Goal: Transaction & Acquisition: Obtain resource

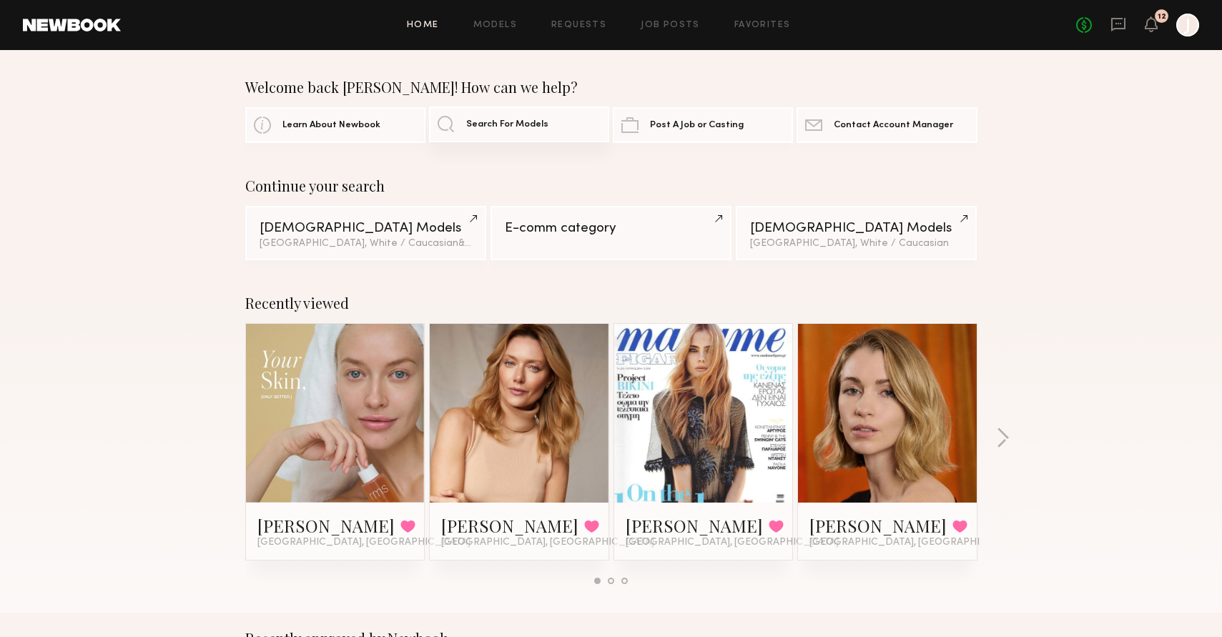
click at [504, 137] on link "Search For Models" at bounding box center [519, 125] width 180 height 36
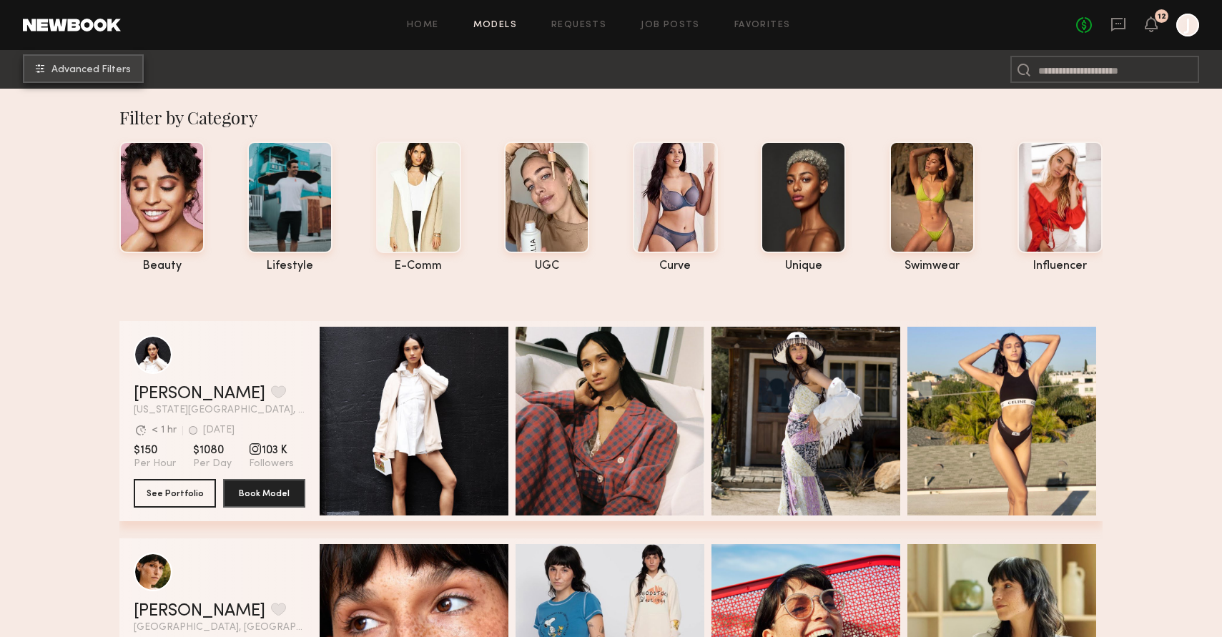
click at [87, 68] on span "Advanced Filters" at bounding box center [90, 70] width 79 height 10
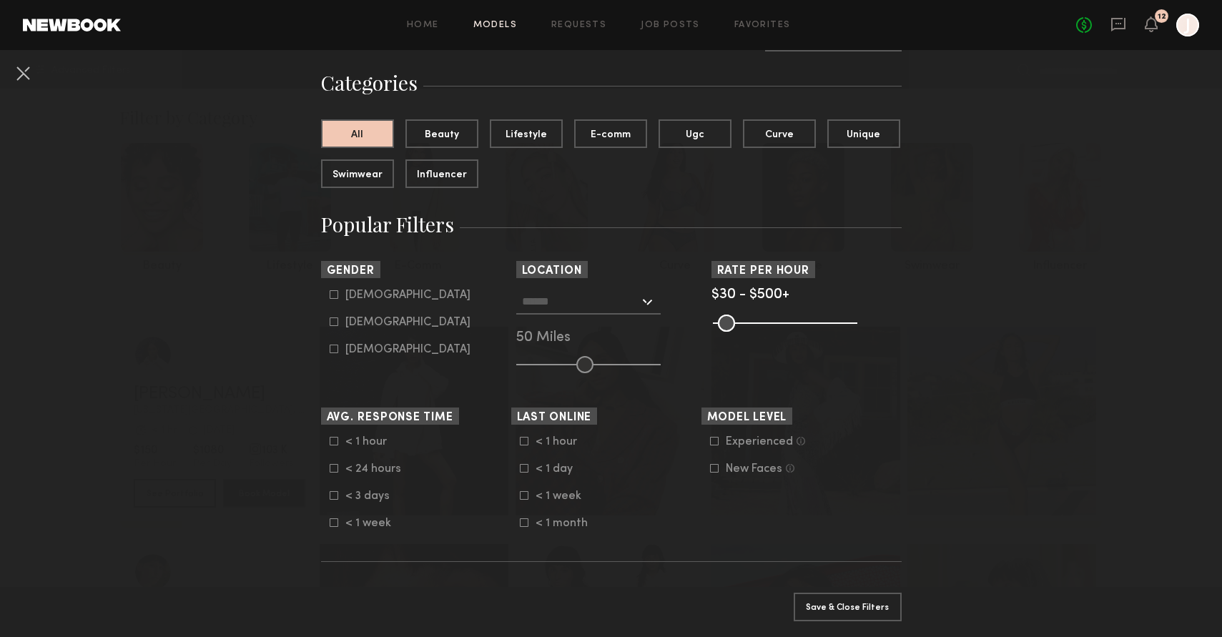
scroll to position [125, 0]
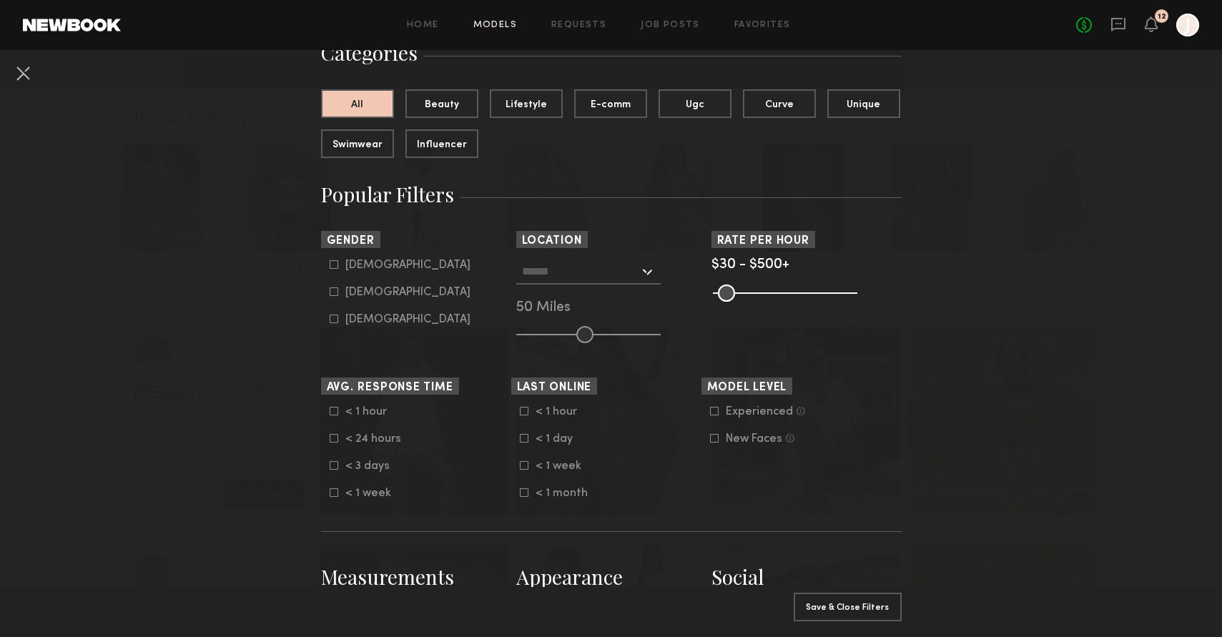
click at [355, 288] on div "Female" at bounding box center [407, 292] width 125 height 9
type input "**"
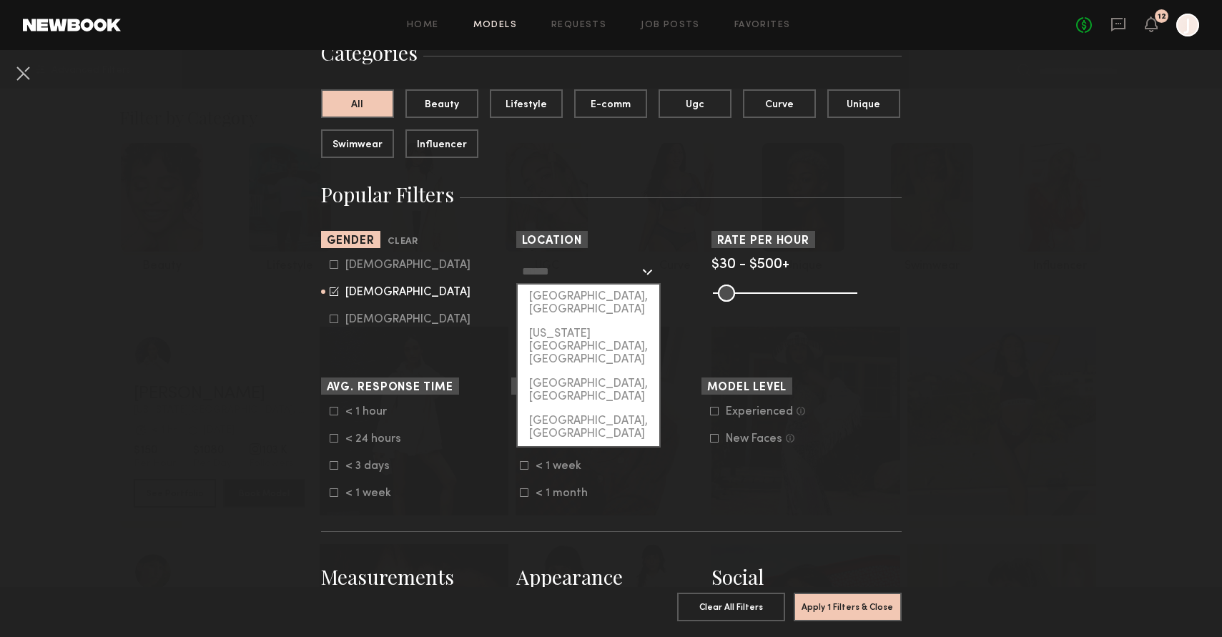
click at [632, 280] on input "text" at bounding box center [580, 271] width 117 height 24
click at [602, 295] on div "Los Angeles, CA" at bounding box center [589, 303] width 142 height 37
type input "**********"
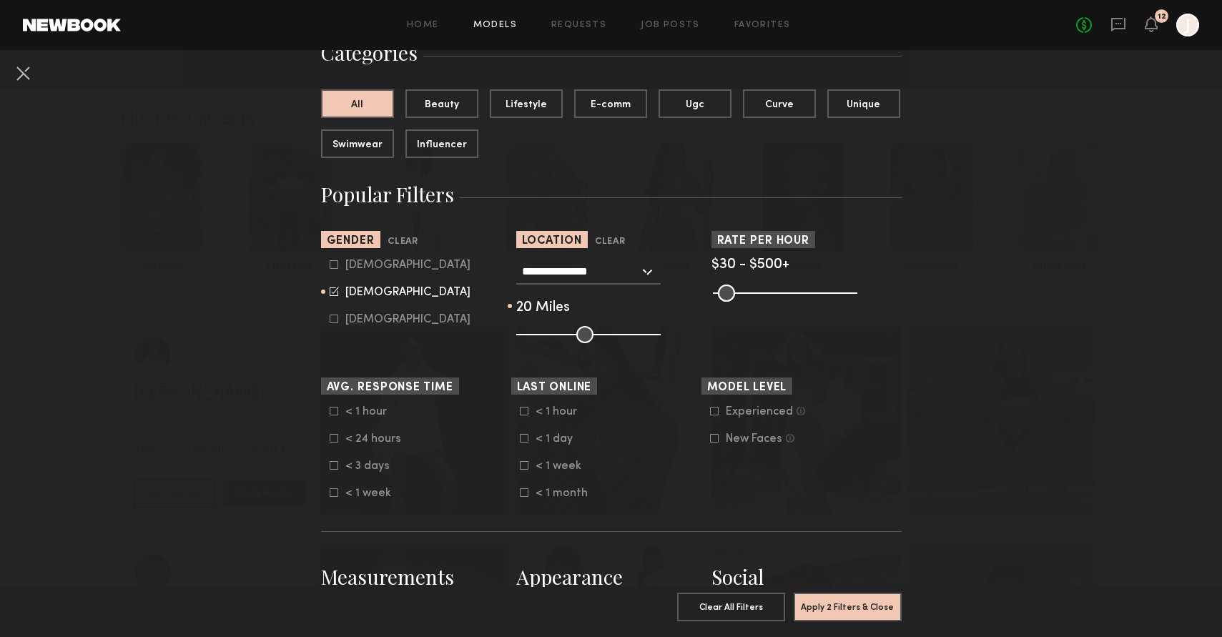
drag, startPoint x: 575, startPoint y: 330, endPoint x: 542, endPoint y: 330, distance: 32.9
type input "**"
click at [542, 330] on input "range" at bounding box center [588, 334] width 144 height 17
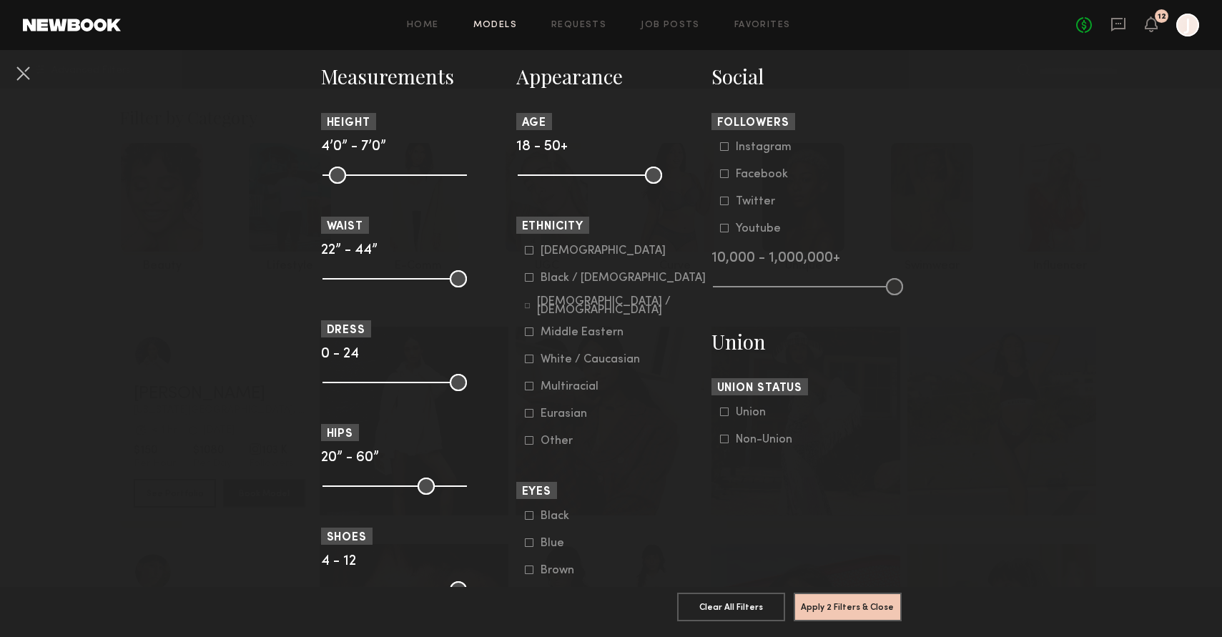
scroll to position [639, 0]
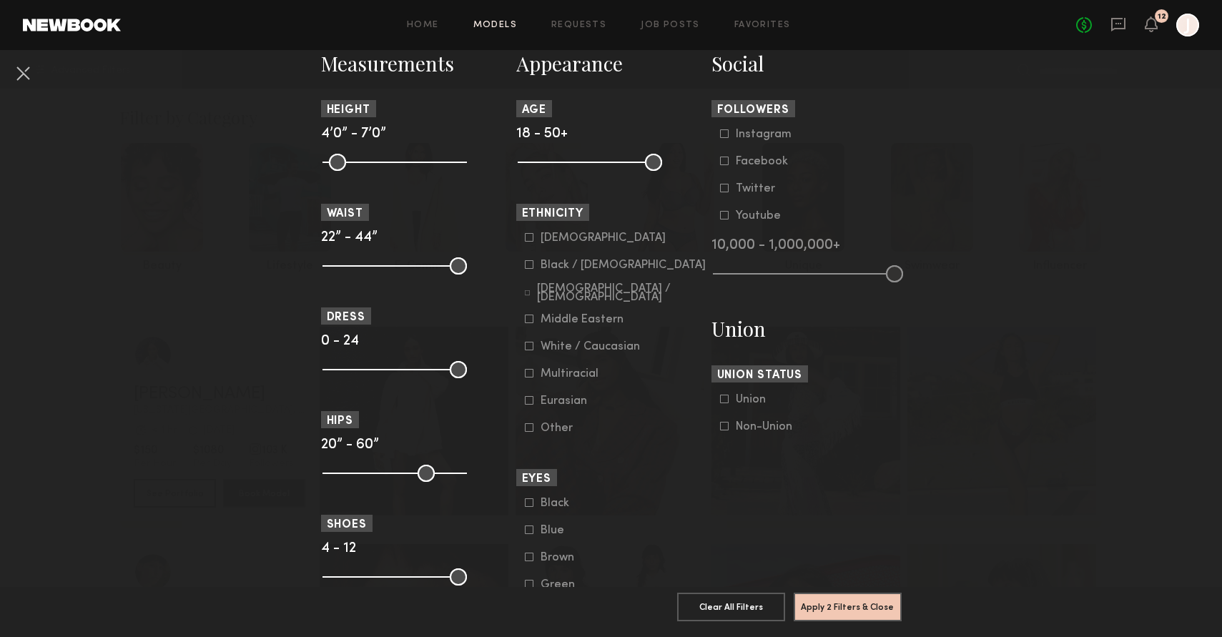
click at [551, 271] on common-framework-checkbox "Black / African American" at bounding box center [616, 265] width 182 height 13
click at [531, 266] on icon at bounding box center [529, 264] width 9 height 9
drag, startPoint x: 879, startPoint y: 611, endPoint x: 895, endPoint y: 594, distance: 23.8
click at [880, 611] on button "Apply 3 Filters & Close" at bounding box center [848, 607] width 108 height 29
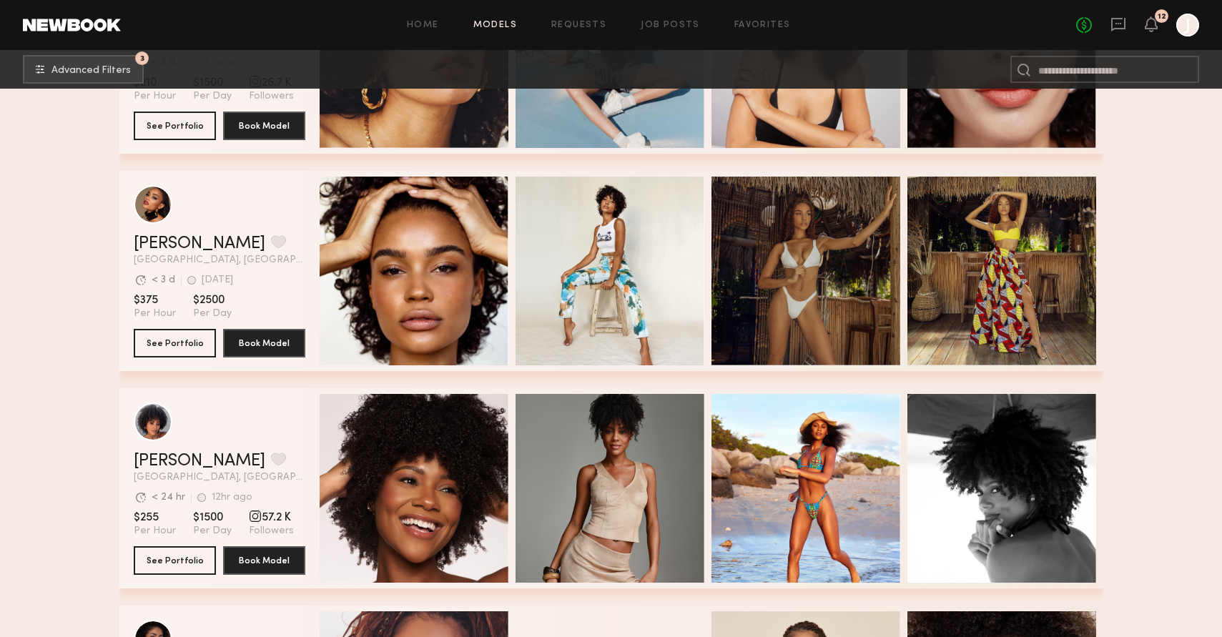
scroll to position [415, 0]
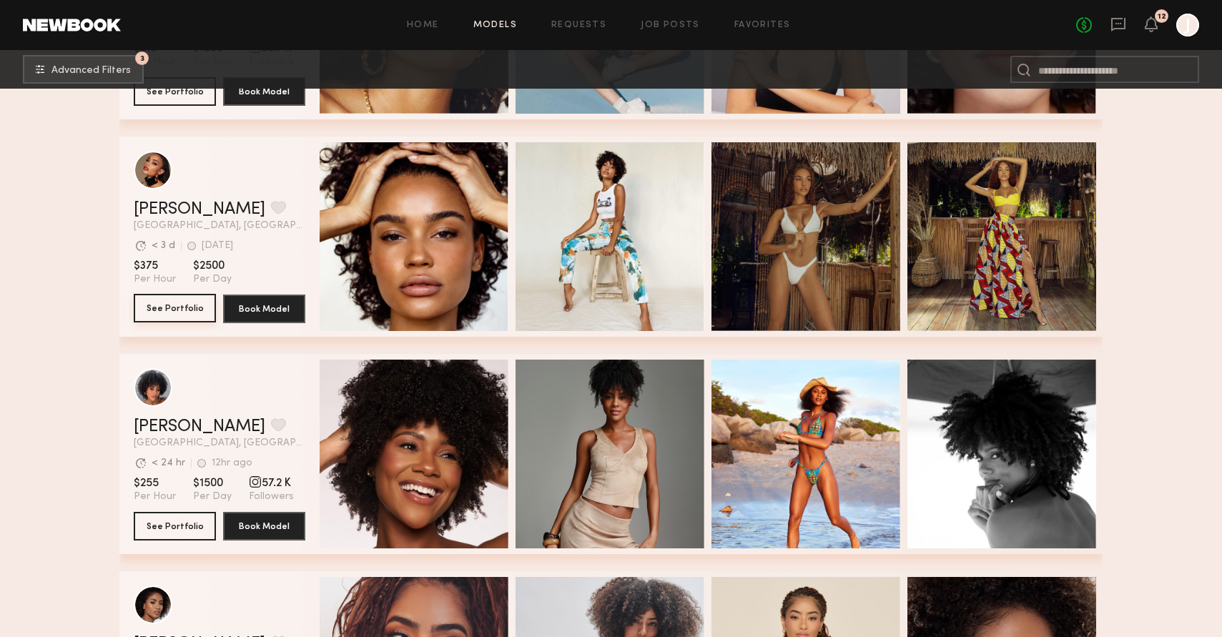
click at [177, 311] on button "See Portfolio" at bounding box center [175, 308] width 82 height 29
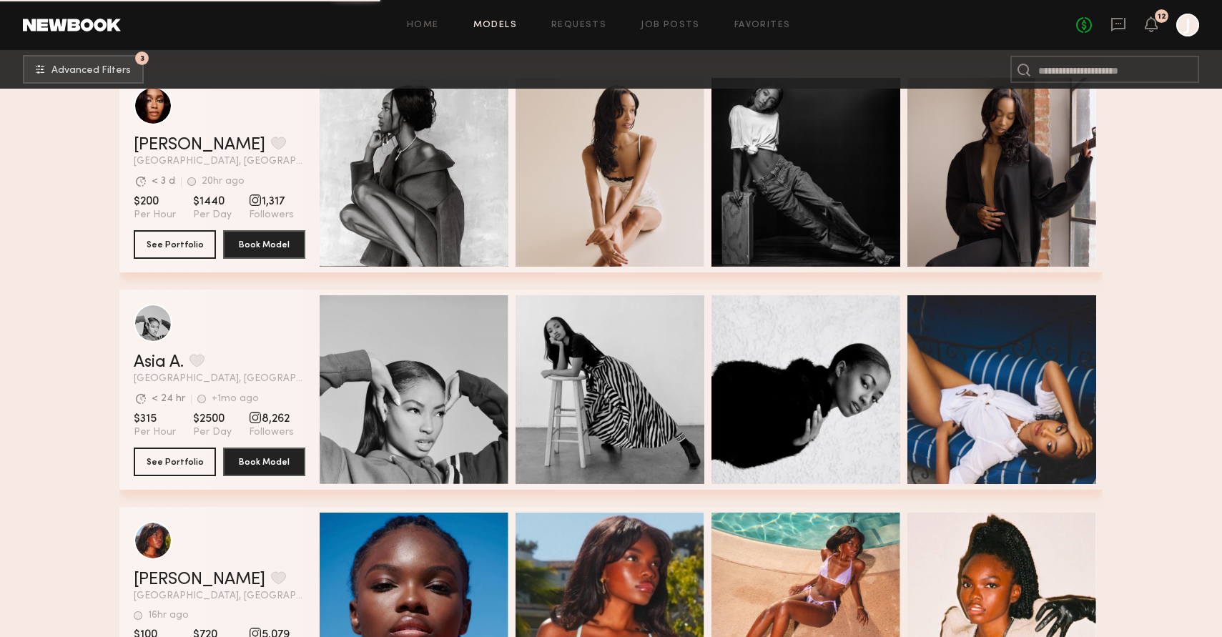
scroll to position [1862, 0]
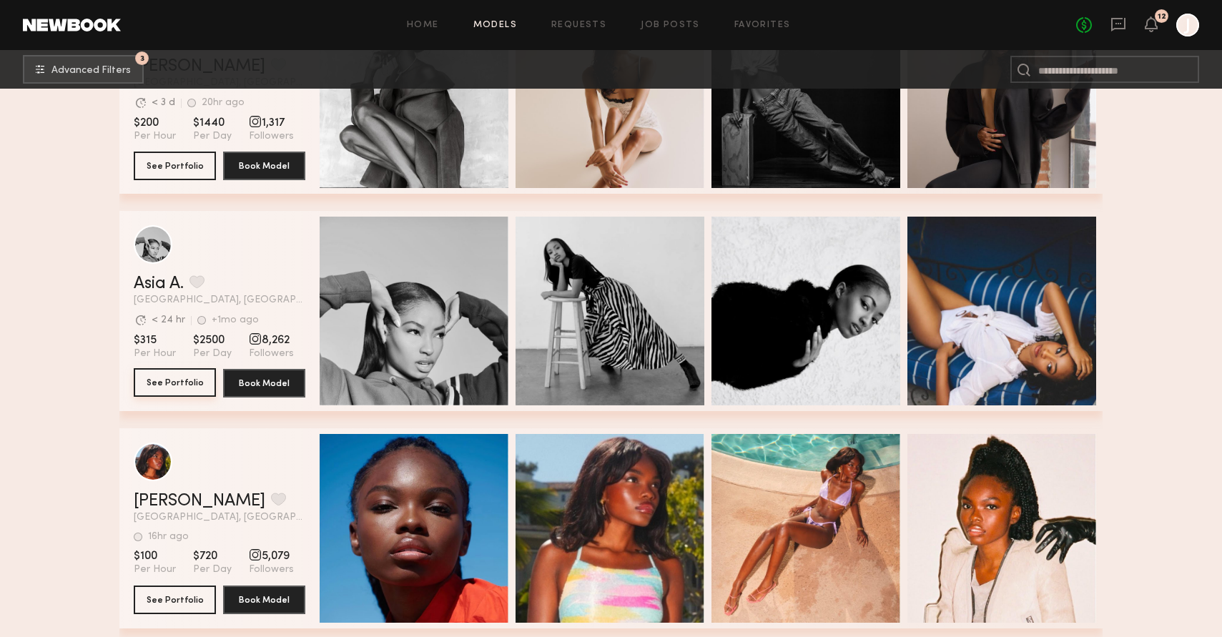
click at [181, 390] on button "See Portfolio" at bounding box center [175, 382] width 82 height 29
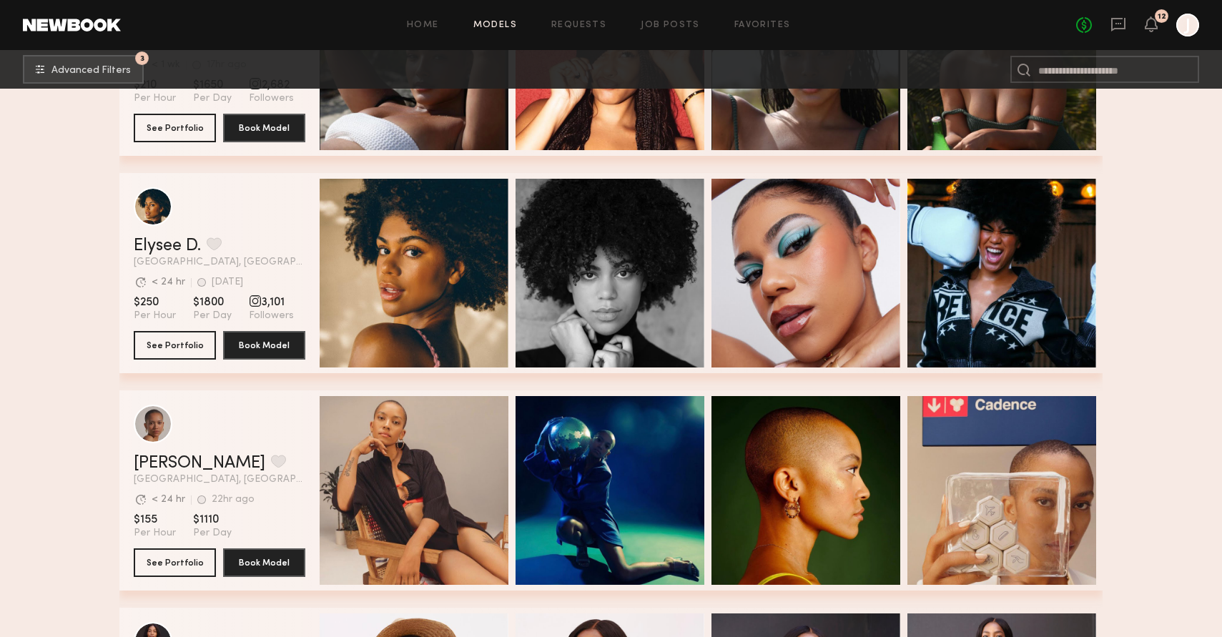
scroll to position [4956, 0]
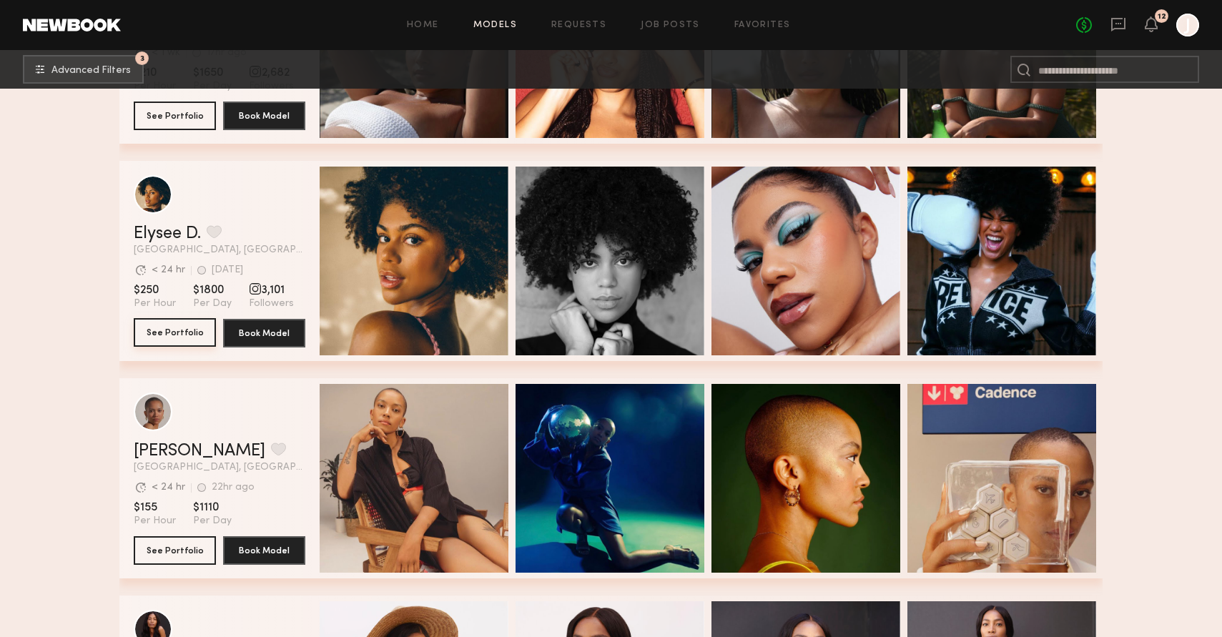
click at [177, 334] on button "See Portfolio" at bounding box center [175, 332] width 82 height 29
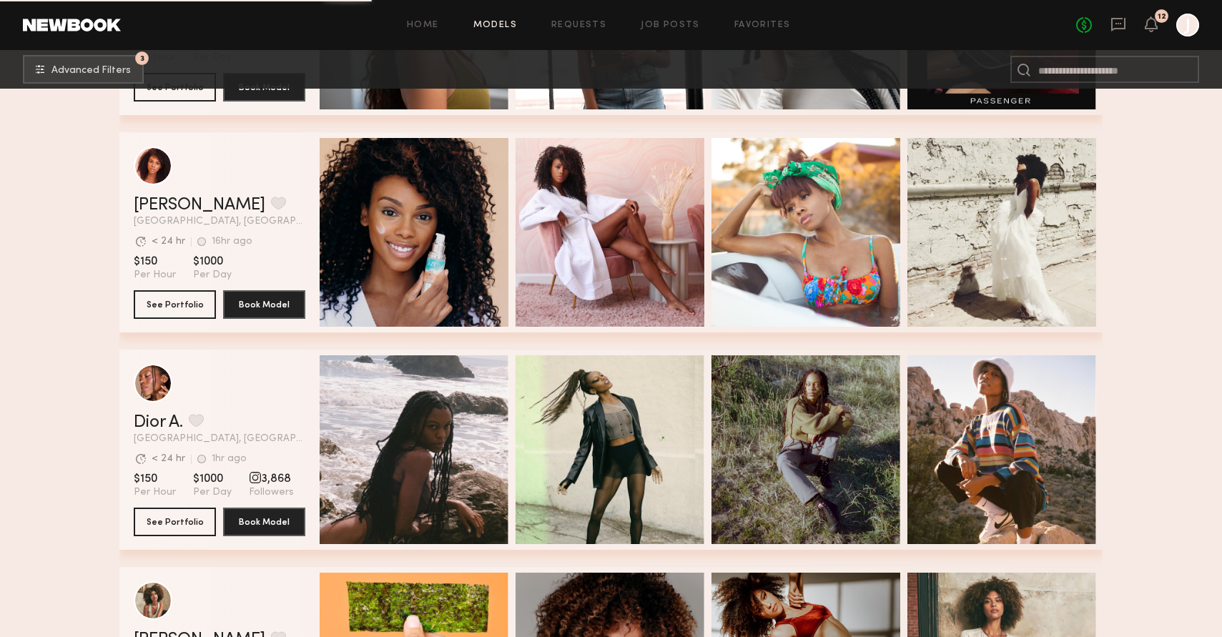
scroll to position [7376, 0]
